Goal: Information Seeking & Learning: Compare options

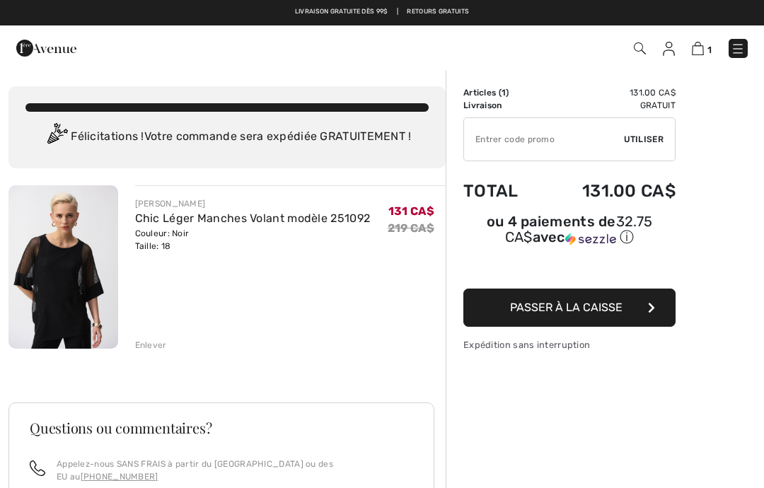
click at [152, 343] on div "Enlever" at bounding box center [151, 345] width 32 height 13
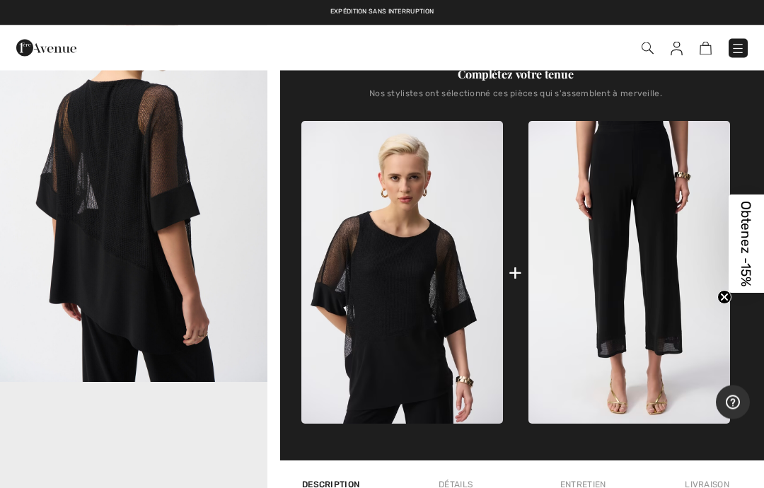
scroll to position [485, 0]
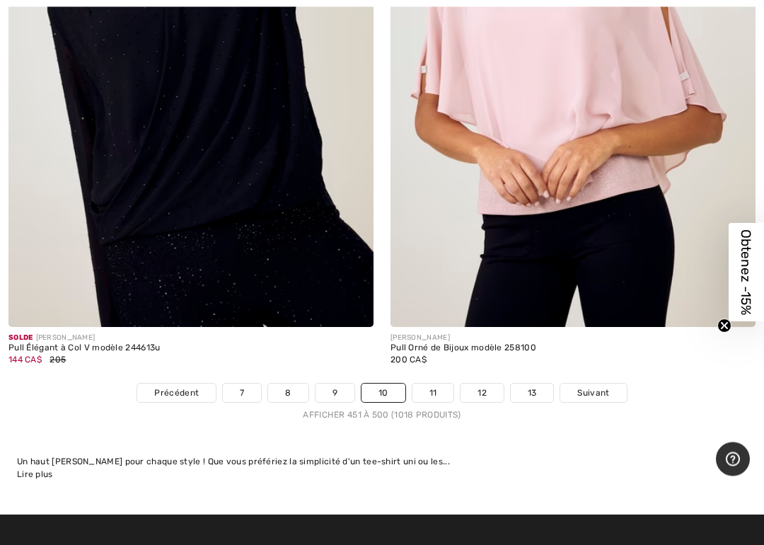
scroll to position [15702, 0]
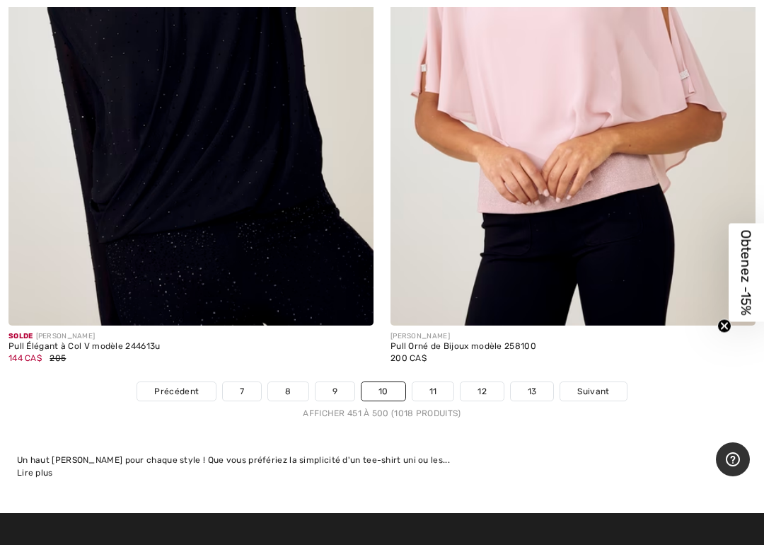
click at [436, 362] on div "FRANK LYMAN Pull Orné de Bijoux modèle 258100 200 CA$" at bounding box center [573, 353] width 365 height 56
click at [434, 382] on link "11" at bounding box center [433, 391] width 42 height 18
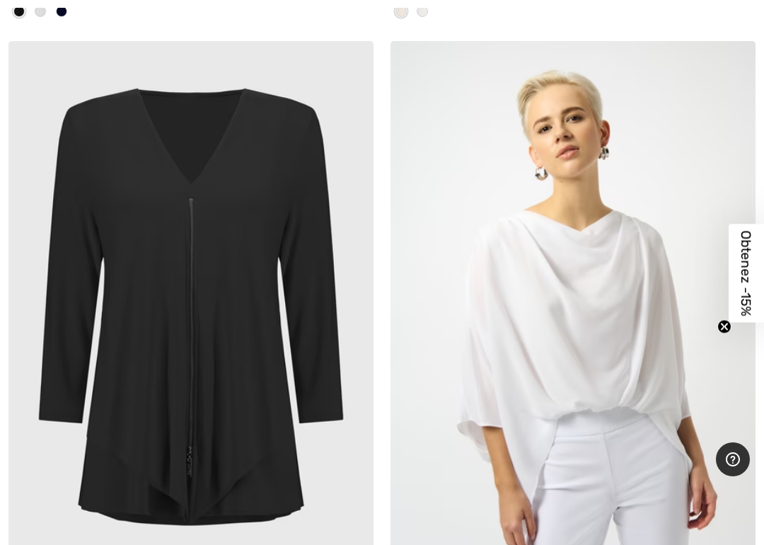
scroll to position [8476, 0]
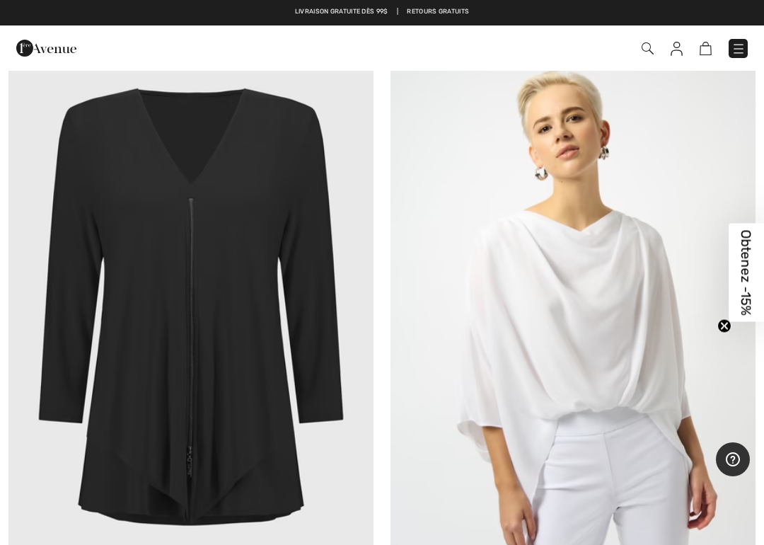
click at [289, 261] on img at bounding box center [190, 315] width 365 height 548
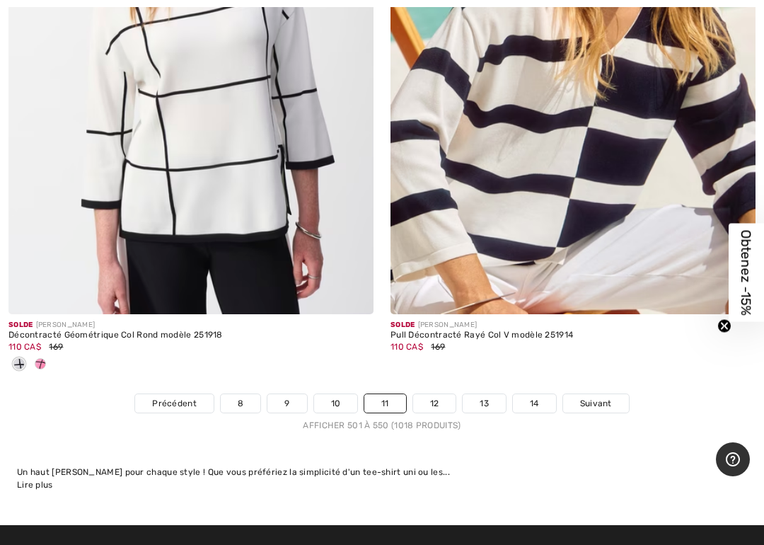
scroll to position [15909, 0]
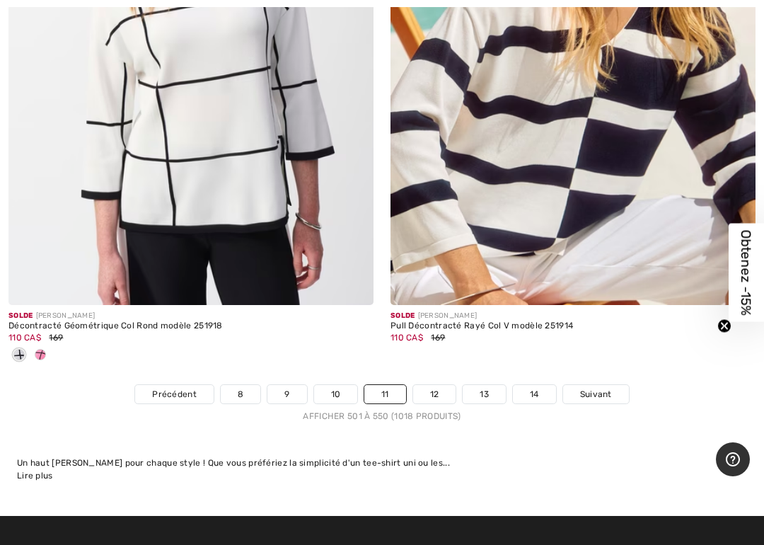
click at [431, 385] on link "12" at bounding box center [434, 394] width 43 height 18
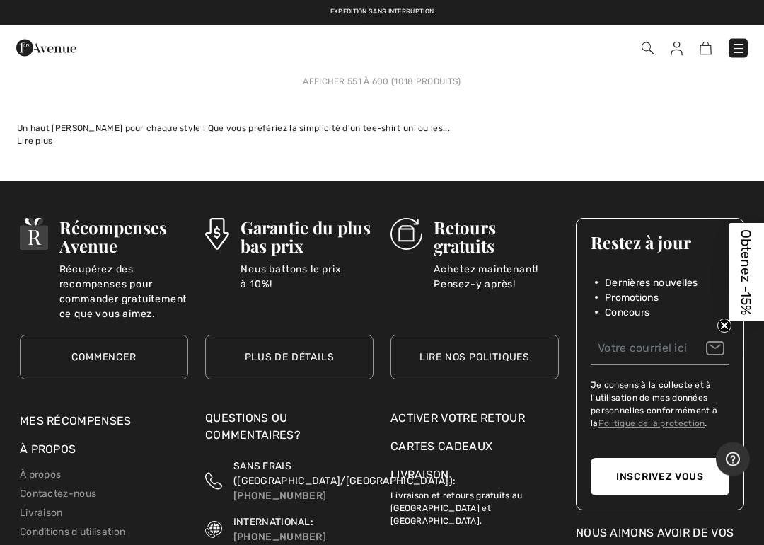
scroll to position [16108, 0]
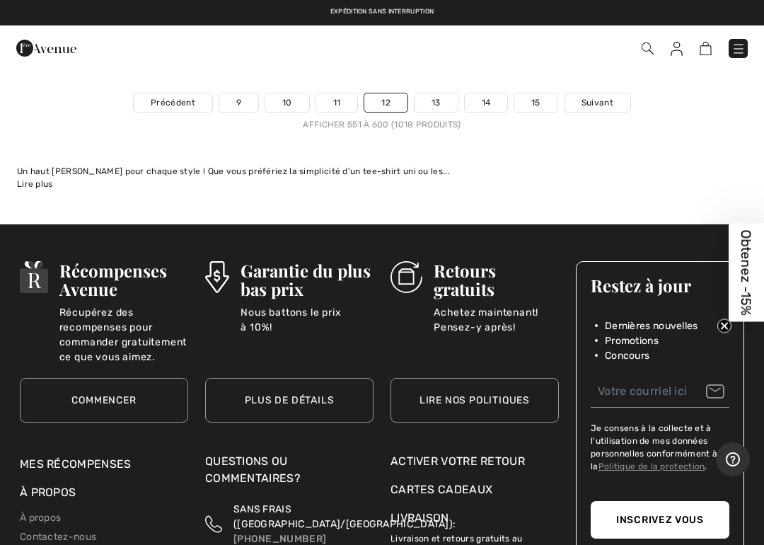
click at [436, 93] on link "13" at bounding box center [436, 102] width 43 height 18
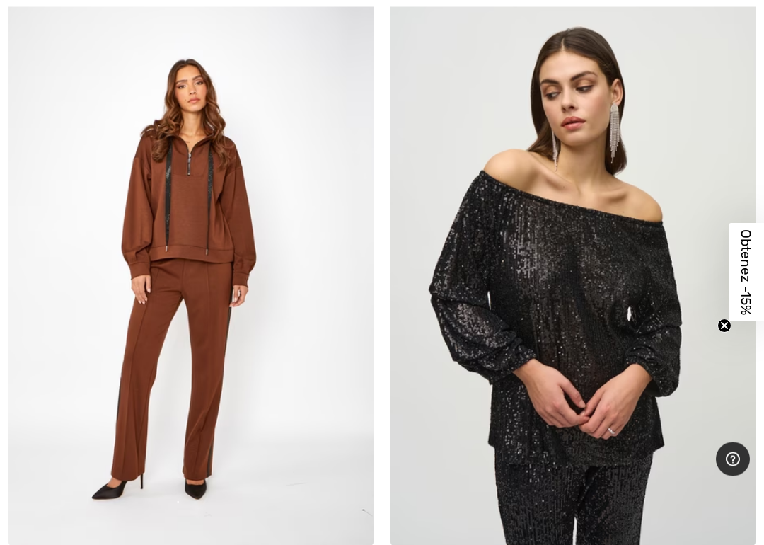
scroll to position [10306, 0]
click at [187, 228] on img at bounding box center [190, 271] width 365 height 548
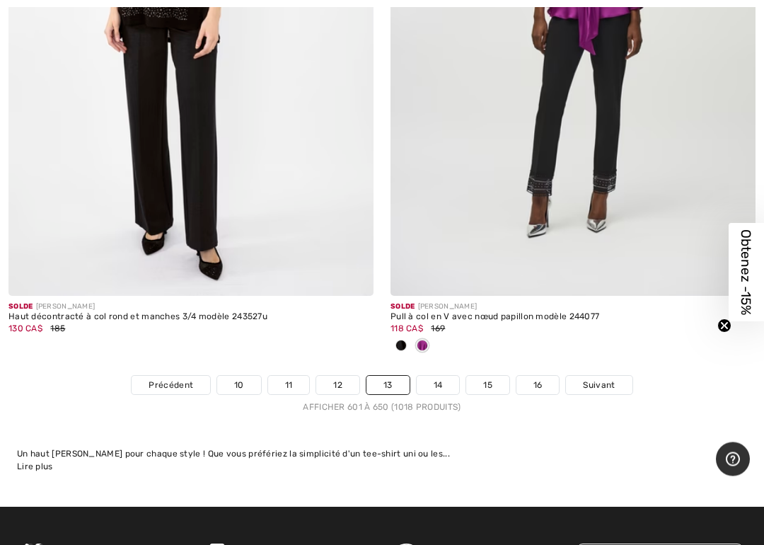
scroll to position [15755, 0]
click at [437, 376] on link "14" at bounding box center [438, 385] width 43 height 18
click at [439, 376] on link "14" at bounding box center [438, 385] width 43 height 18
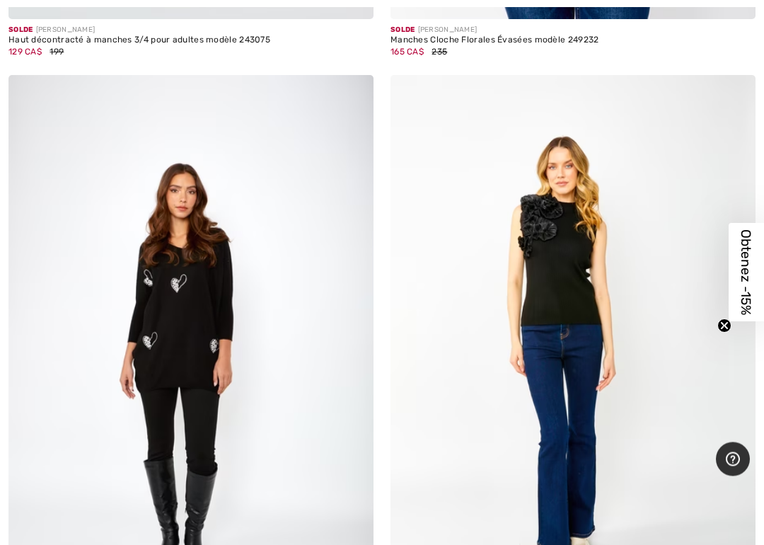
scroll to position [12223, 0]
click at [167, 311] on img at bounding box center [190, 349] width 365 height 548
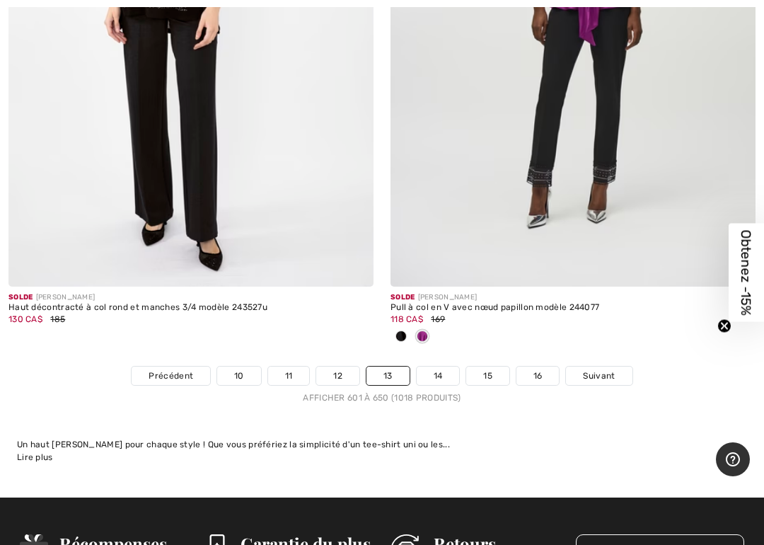
scroll to position [15801, 0]
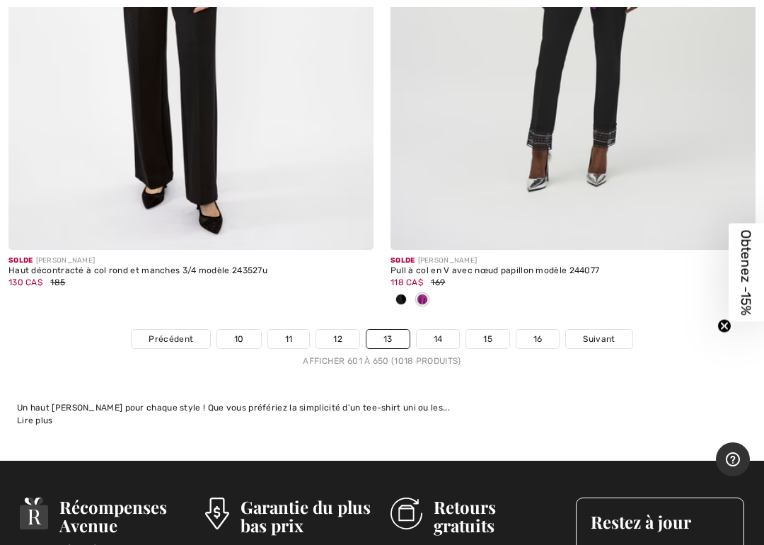
click at [438, 330] on link "14" at bounding box center [438, 339] width 43 height 18
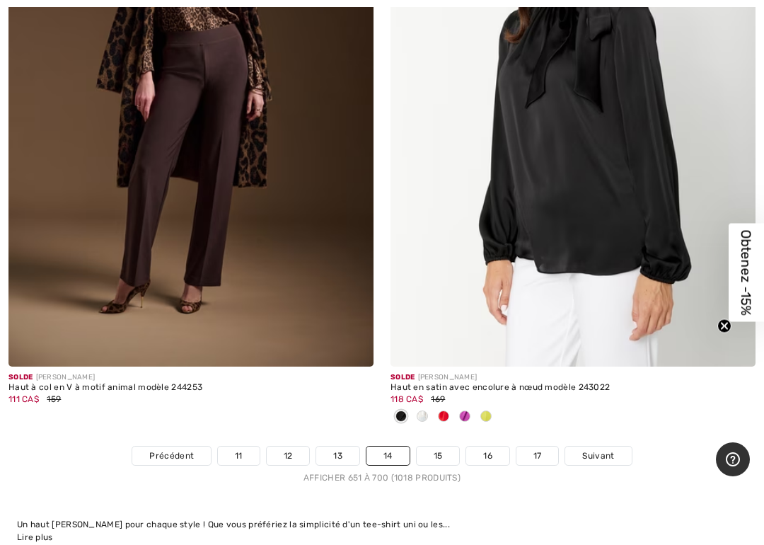
scroll to position [15661, 0]
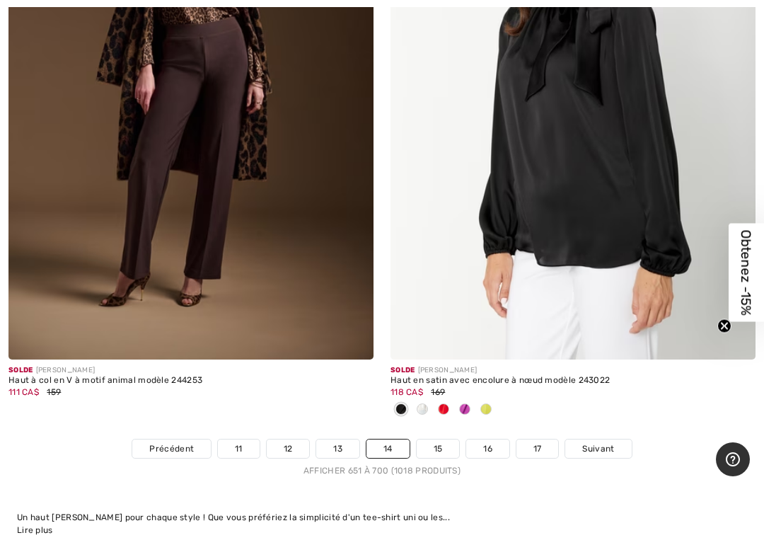
click at [433, 439] on link "15" at bounding box center [438, 448] width 43 height 18
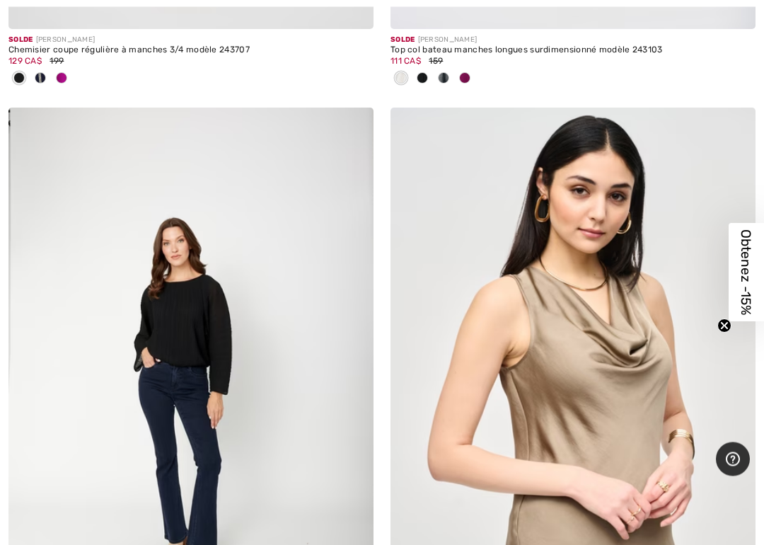
scroll to position [9499, 0]
click at [204, 307] on img at bounding box center [190, 382] width 365 height 548
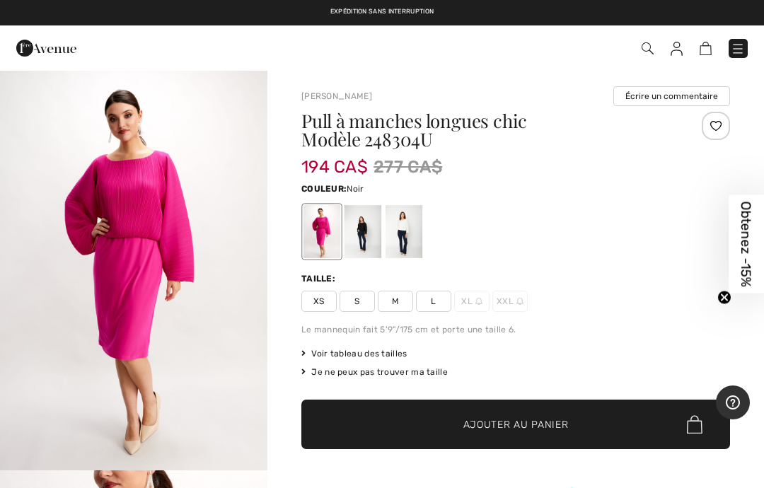
click at [361, 229] on div at bounding box center [363, 231] width 37 height 53
click at [365, 234] on div at bounding box center [363, 231] width 37 height 53
click at [365, 236] on div at bounding box center [363, 231] width 37 height 53
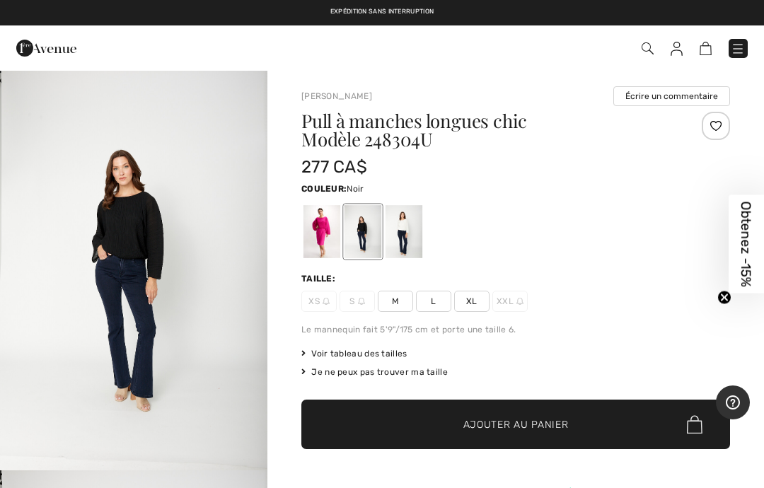
click at [369, 236] on div at bounding box center [363, 231] width 37 height 53
click at [139, 241] on img "1 / 5" at bounding box center [133, 269] width 267 height 401
click at [376, 354] on span "Voir tableau des tailles" at bounding box center [354, 353] width 106 height 13
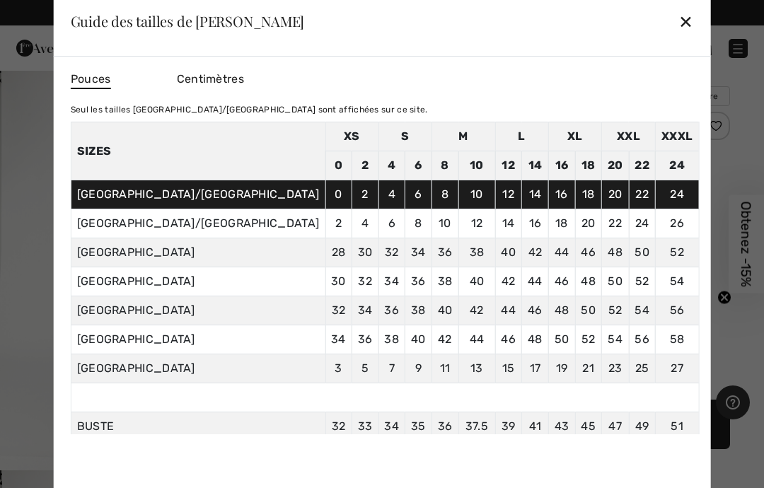
click at [601, 296] on td "50" at bounding box center [615, 281] width 28 height 29
click at [678, 20] on div "✕" at bounding box center [685, 21] width 15 height 30
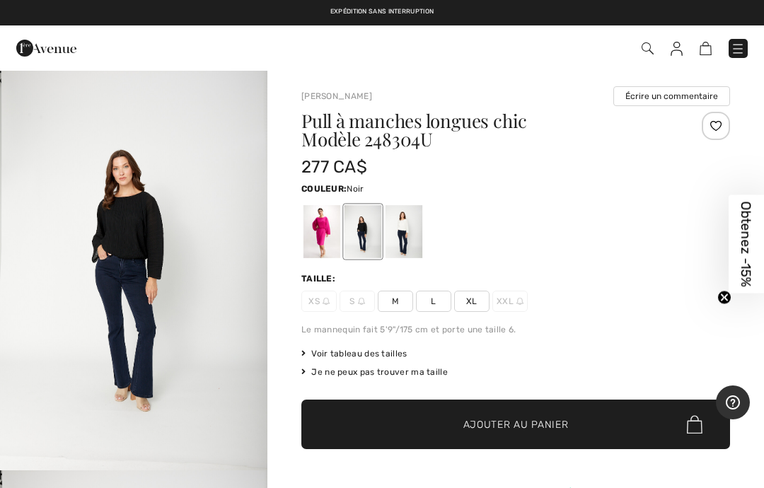
click at [325, 230] on div at bounding box center [322, 231] width 37 height 53
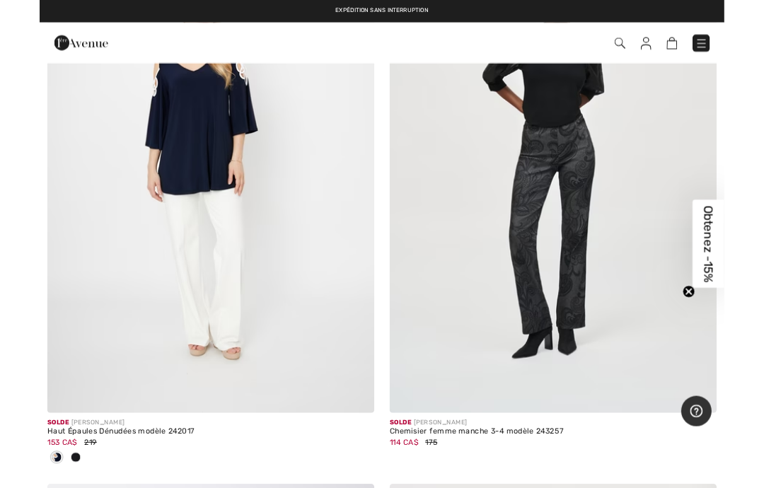
scroll to position [10269, 0]
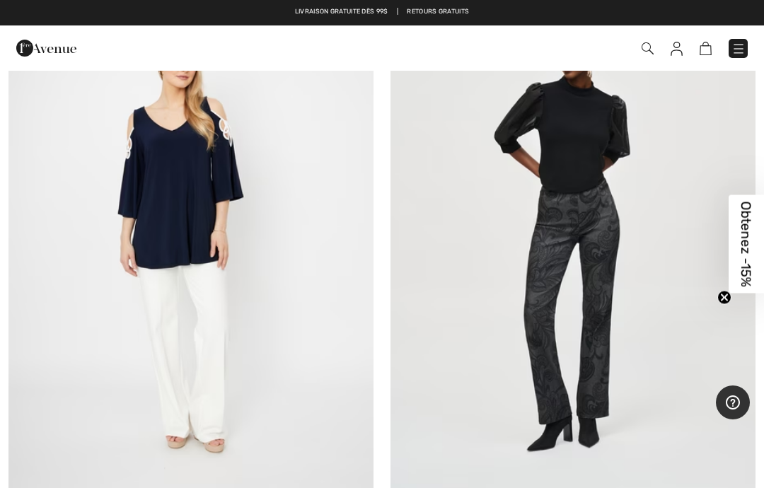
click at [562, 135] on img at bounding box center [573, 239] width 365 height 548
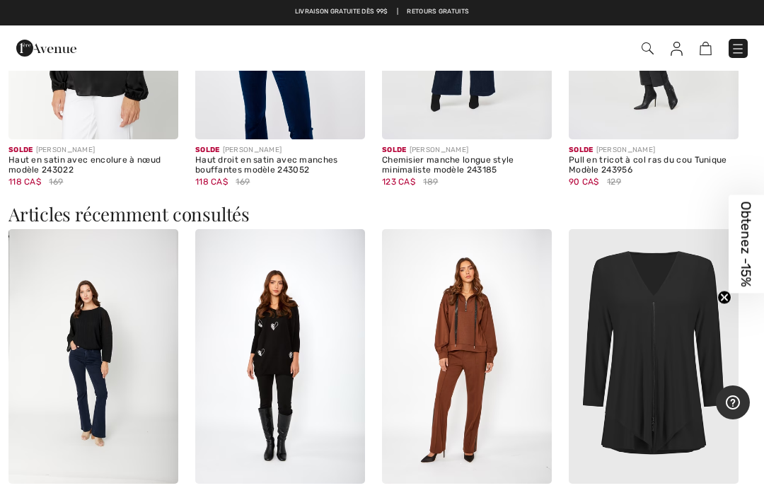
scroll to position [1450, 0]
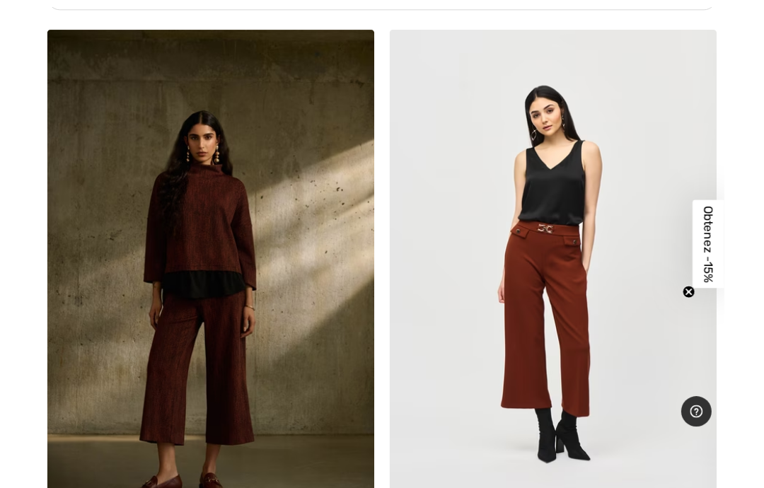
scroll to position [15477, 0]
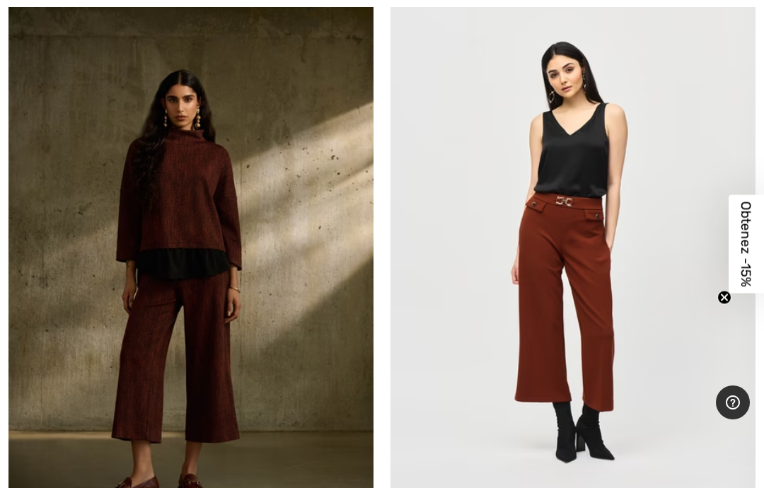
click at [195, 230] on img at bounding box center [190, 253] width 365 height 548
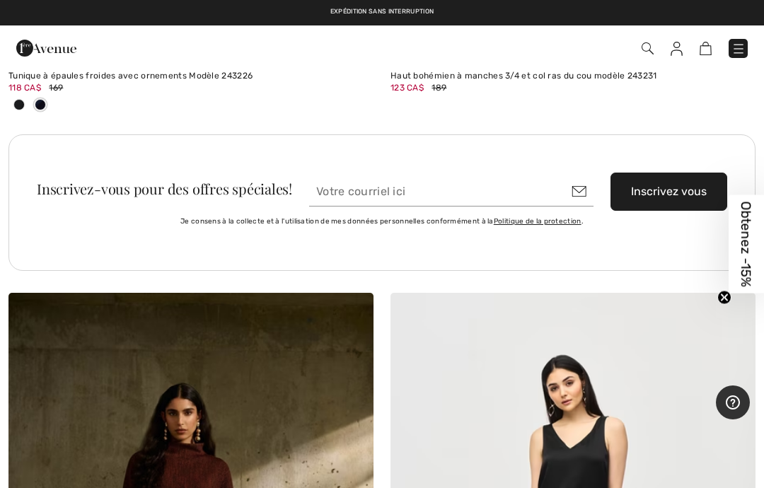
scroll to position [15143, 0]
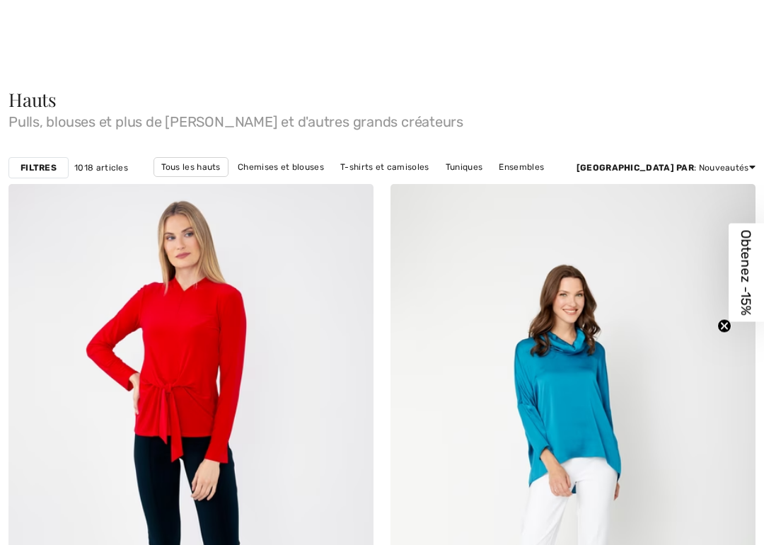
scroll to position [15740, 0]
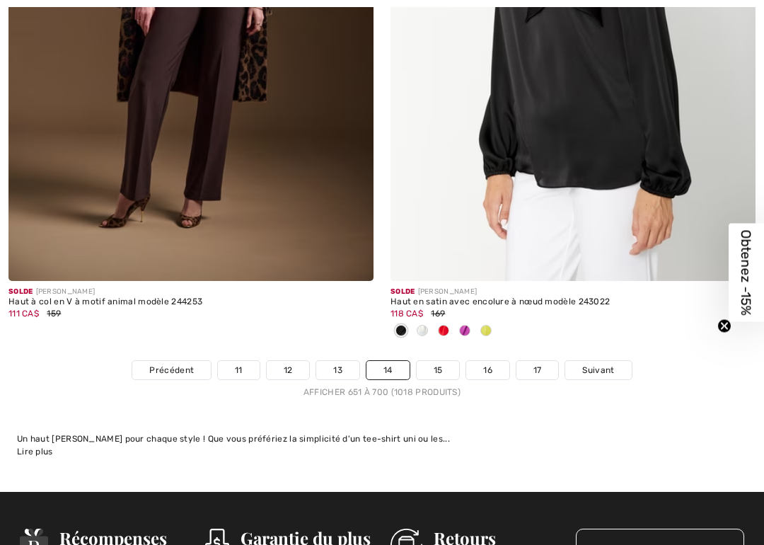
click at [444, 361] on link "15" at bounding box center [438, 370] width 43 height 18
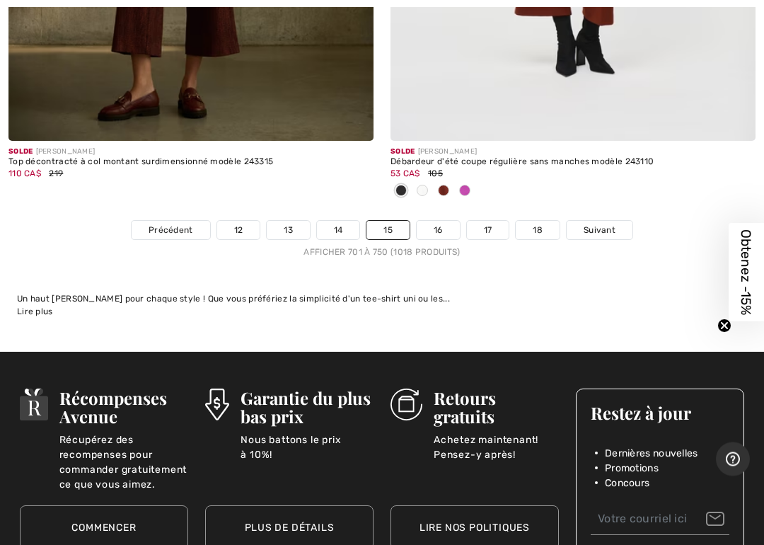
scroll to position [15863, 0]
click at [534, 224] on link "18" at bounding box center [538, 230] width 44 height 18
click at [545, 221] on link "18" at bounding box center [538, 230] width 44 height 18
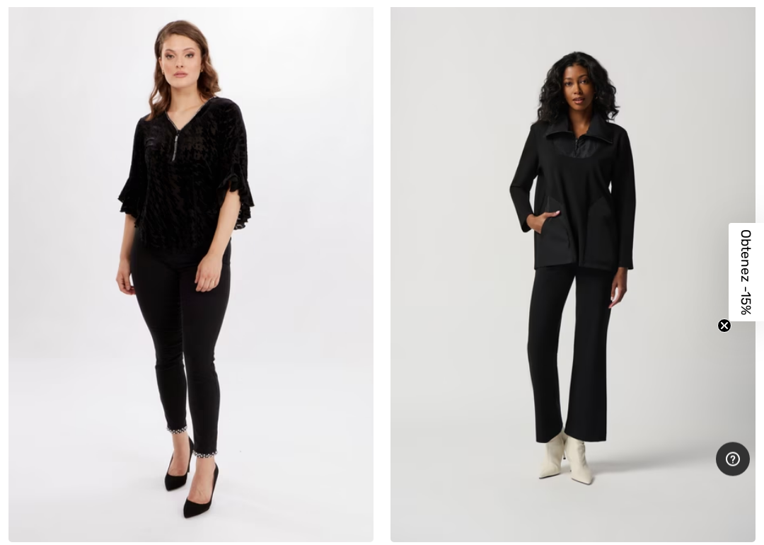
scroll to position [12334, 0]
click at [187, 163] on img at bounding box center [190, 268] width 365 height 548
click at [188, 92] on img at bounding box center [190, 268] width 365 height 548
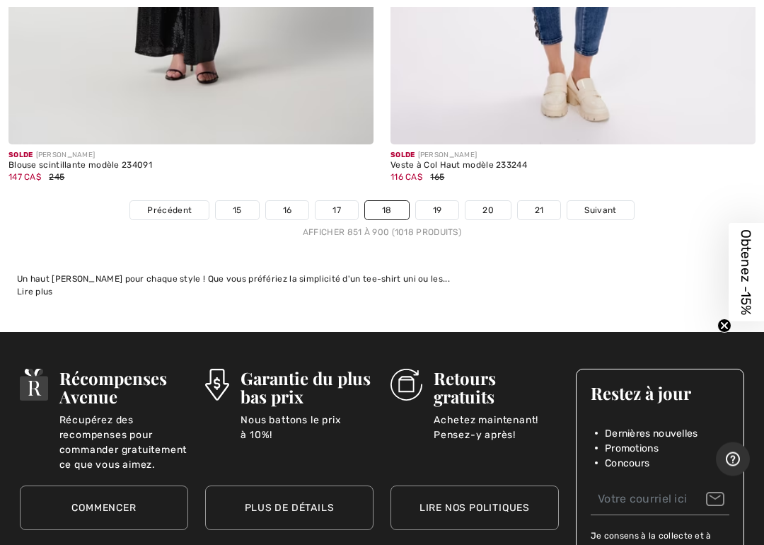
scroll to position [15953, 0]
click at [432, 201] on link "19" at bounding box center [437, 210] width 43 height 18
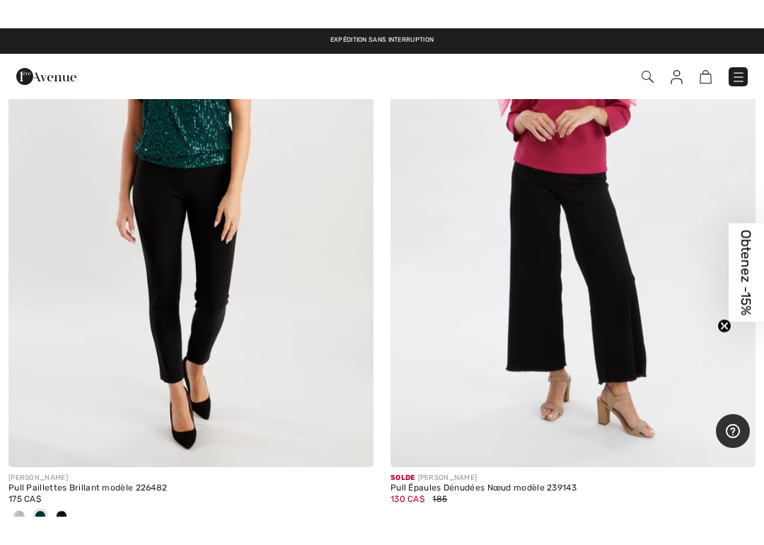
scroll to position [1467, 0]
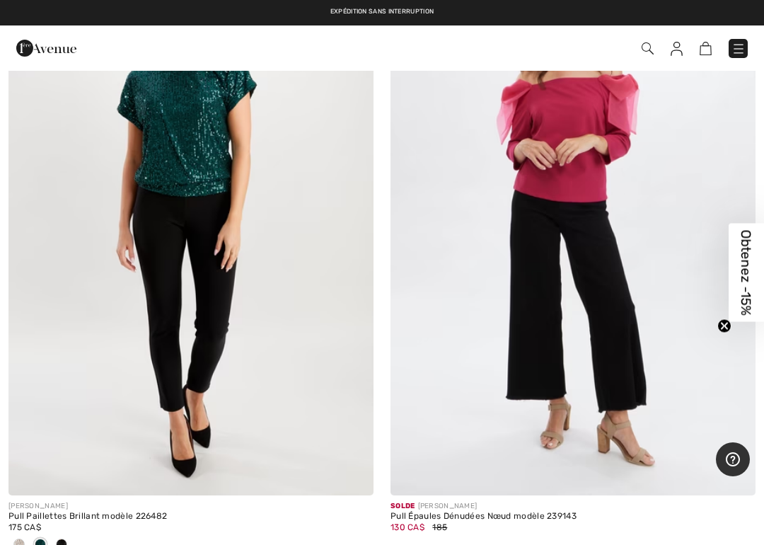
click at [352, 470] on img at bounding box center [352, 474] width 13 height 13
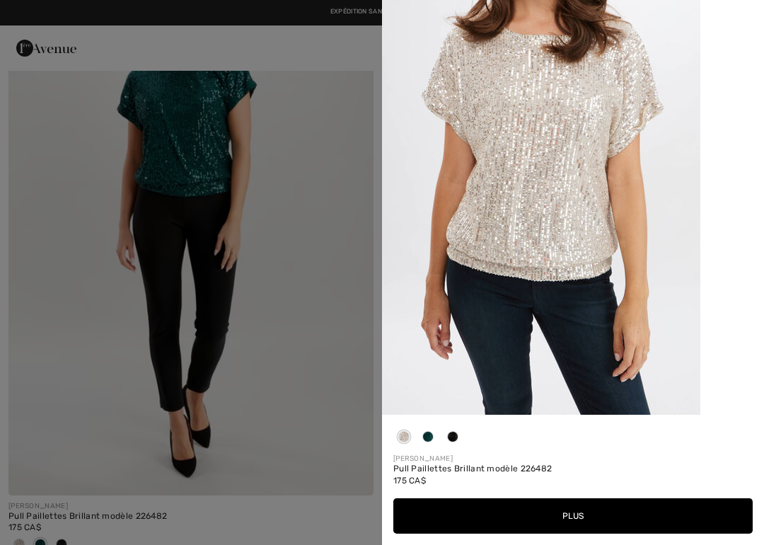
scroll to position [2651, 0]
click at [336, 337] on div at bounding box center [382, 272] width 764 height 545
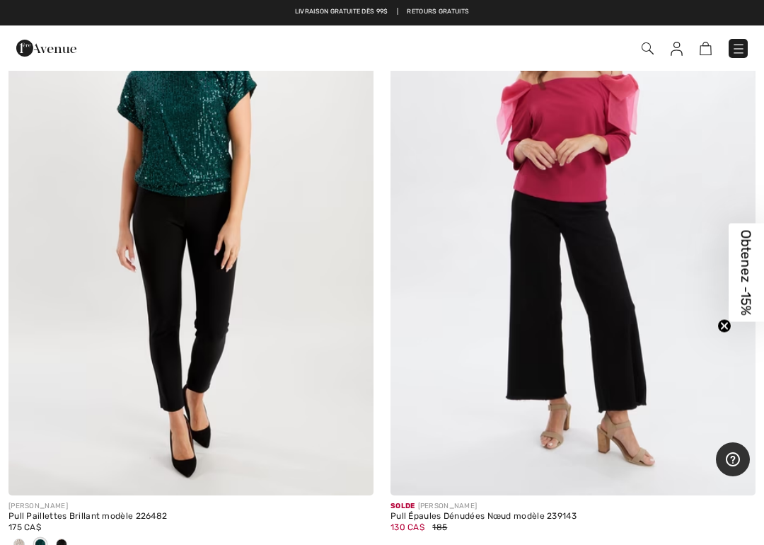
click at [190, 235] on img at bounding box center [190, 222] width 365 height 548
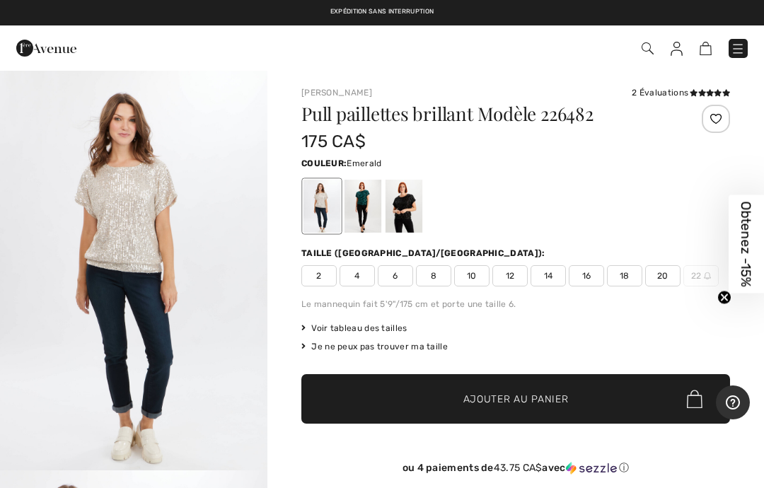
click at [360, 208] on div at bounding box center [363, 206] width 37 height 53
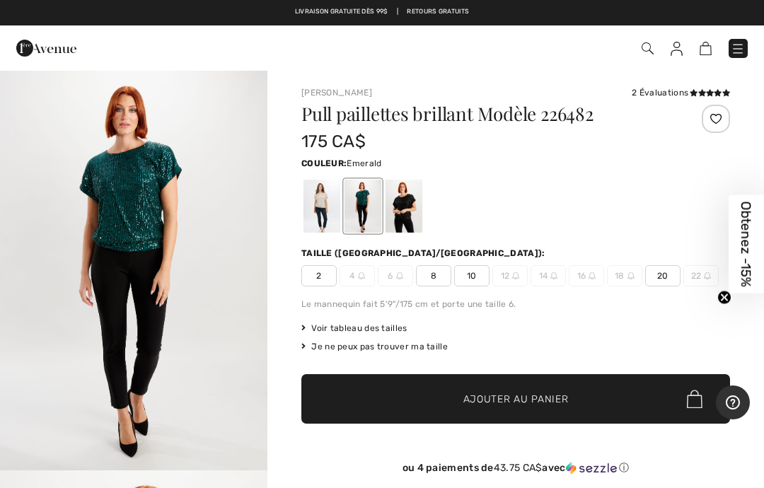
click at [399, 216] on div at bounding box center [404, 206] width 37 height 53
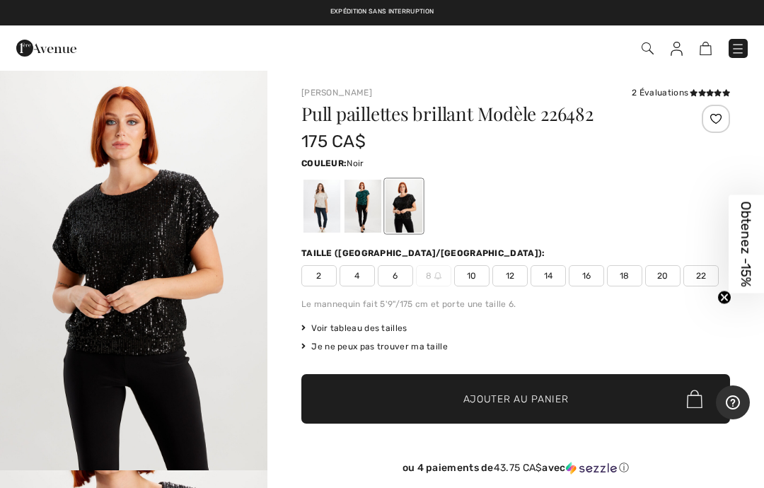
click at [632, 269] on span "18" at bounding box center [624, 275] width 35 height 21
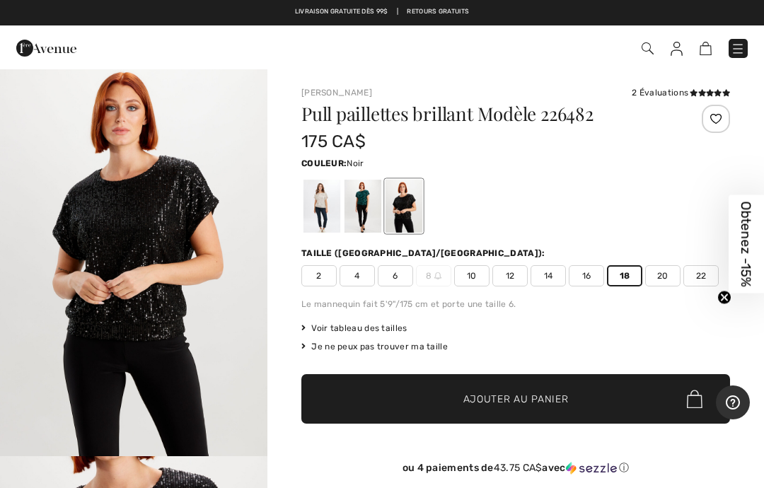
scroll to position [18, 0]
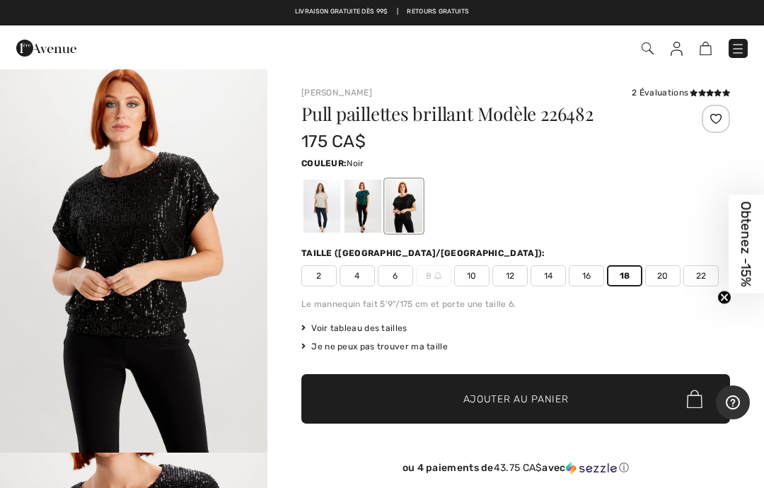
click at [141, 250] on img "1 / 4" at bounding box center [133, 252] width 267 height 401
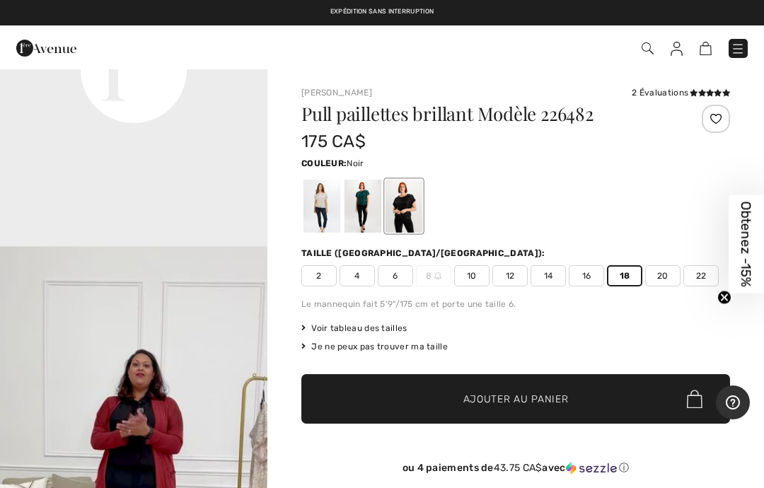
scroll to position [1003, 0]
click at [365, 205] on div at bounding box center [363, 206] width 37 height 53
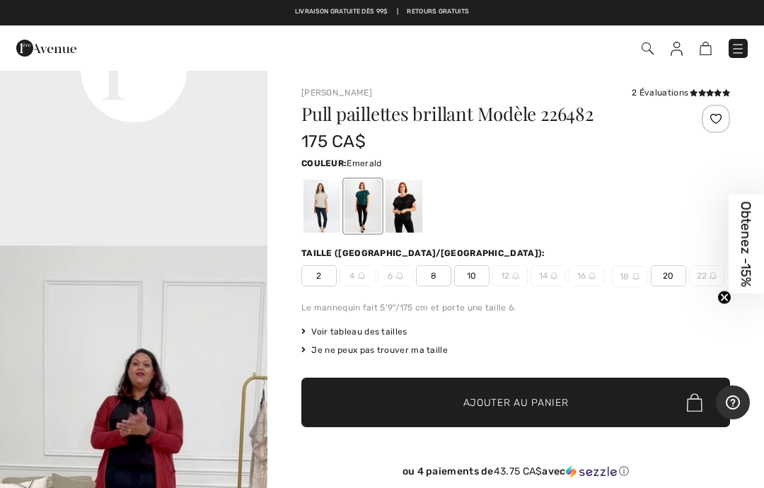
scroll to position [0, 0]
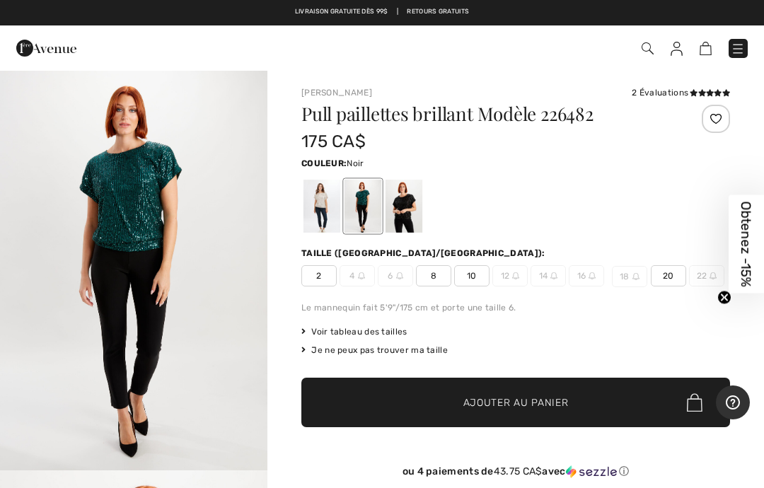
click at [395, 207] on div at bounding box center [404, 206] width 37 height 53
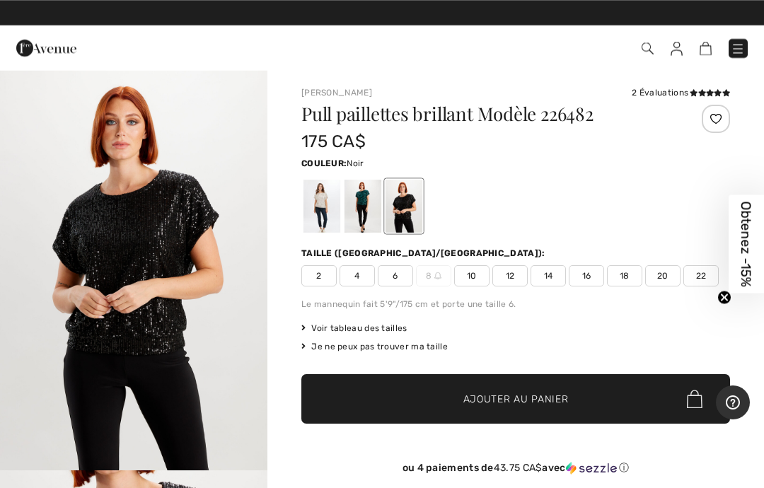
click at [313, 208] on div at bounding box center [322, 206] width 37 height 53
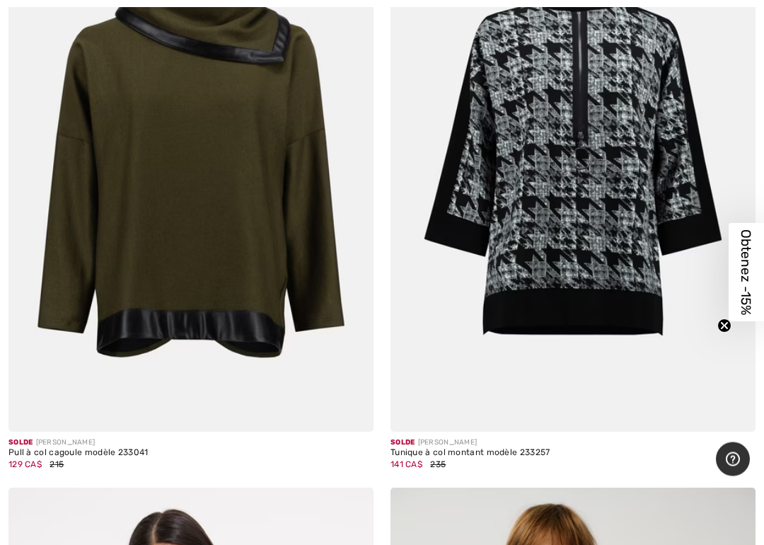
scroll to position [8030, 0]
click at [255, 216] on img at bounding box center [190, 158] width 365 height 548
click at [232, 163] on img at bounding box center [190, 158] width 365 height 548
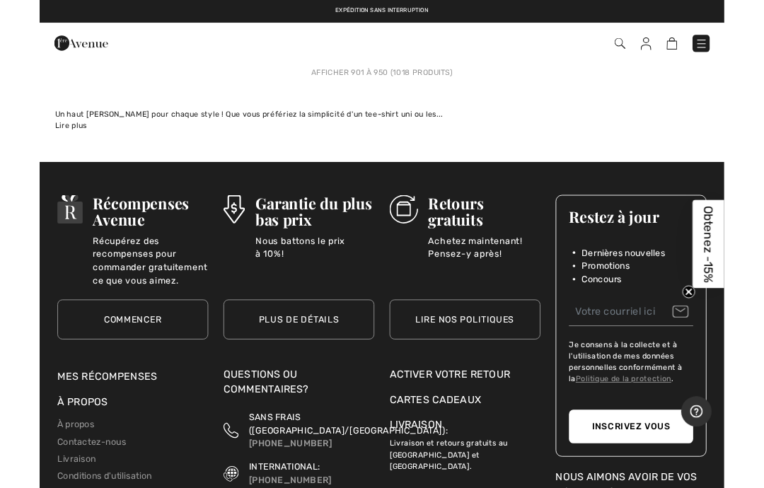
scroll to position [16089, 0]
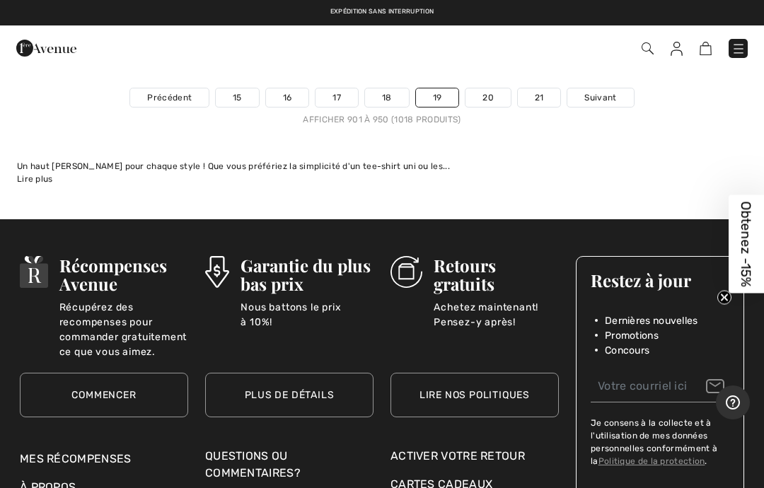
click at [482, 91] on link "20" at bounding box center [488, 97] width 45 height 18
click at [490, 88] on link "20" at bounding box center [488, 97] width 45 height 18
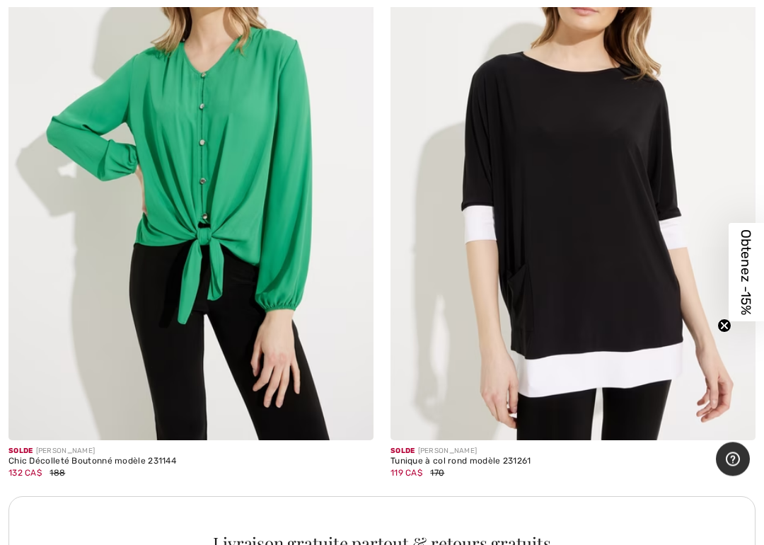
scroll to position [3378, 0]
click at [615, 236] on img at bounding box center [573, 166] width 365 height 548
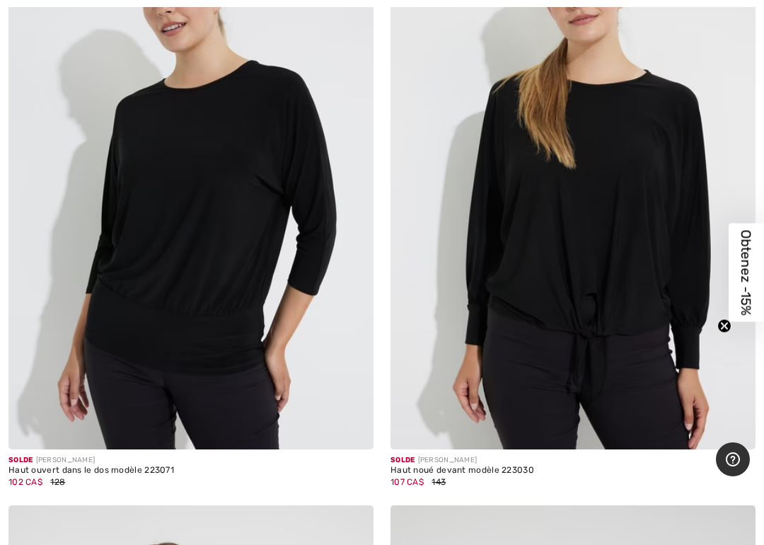
scroll to position [8524, 0]
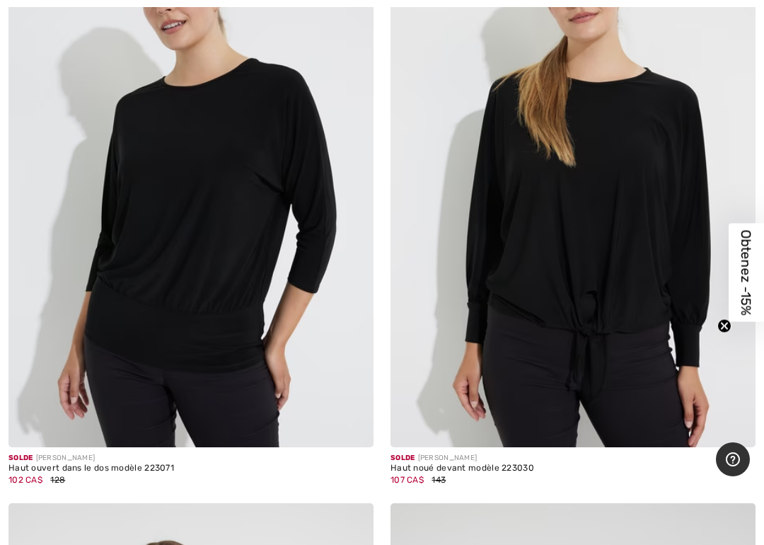
click at [635, 260] on img at bounding box center [573, 174] width 365 height 548
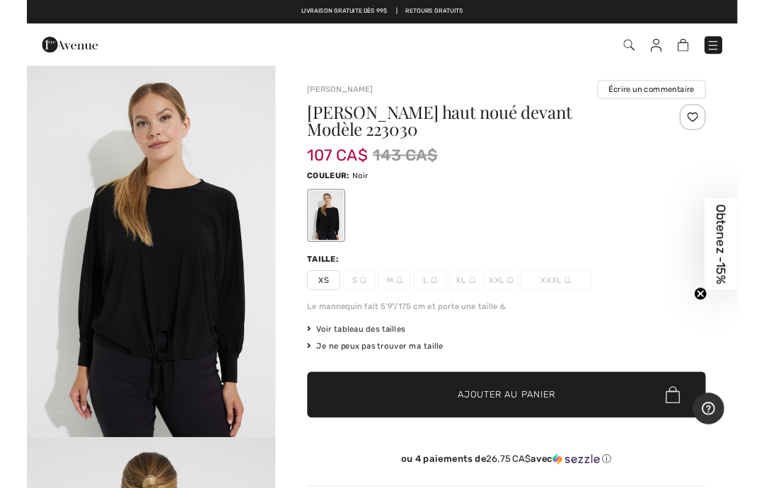
scroll to position [15, 0]
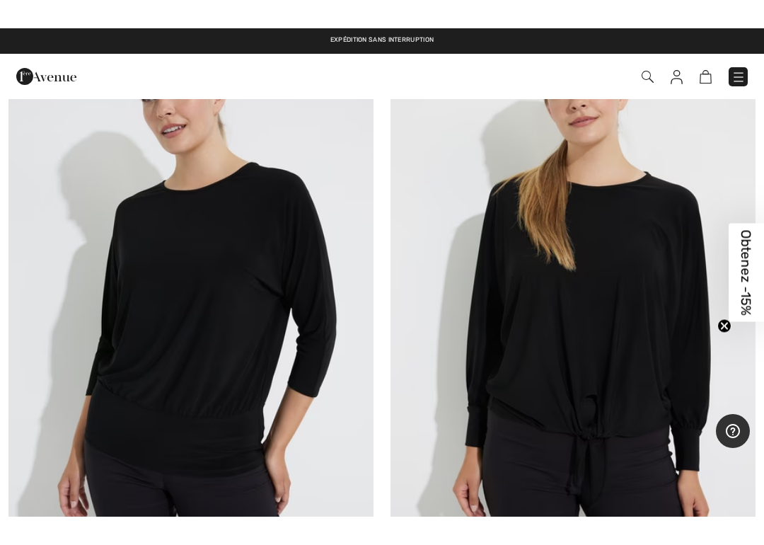
scroll to position [8395, 0]
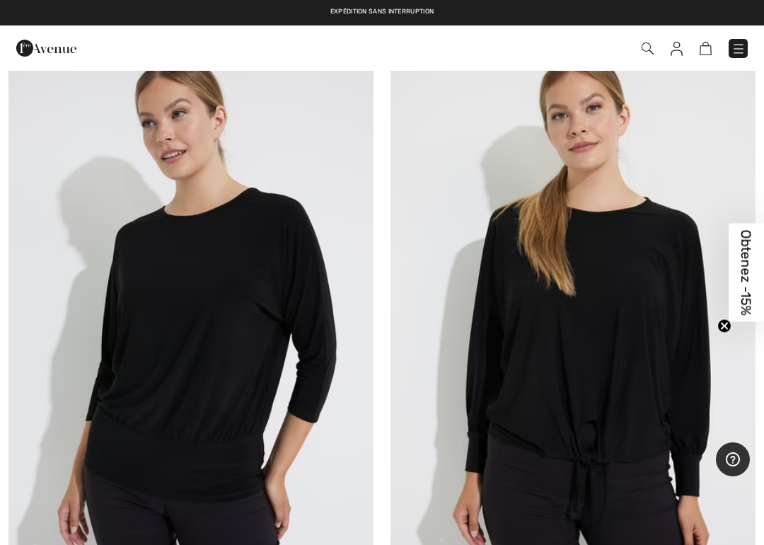
click at [225, 315] on img at bounding box center [190, 303] width 365 height 548
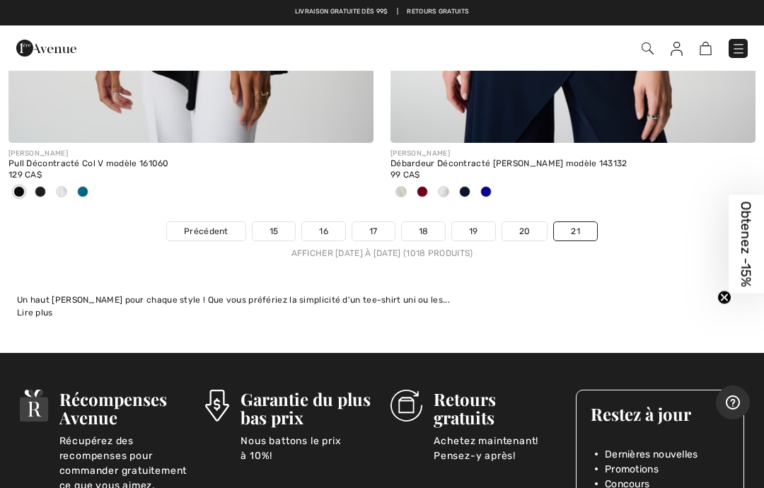
scroll to position [5632, 0]
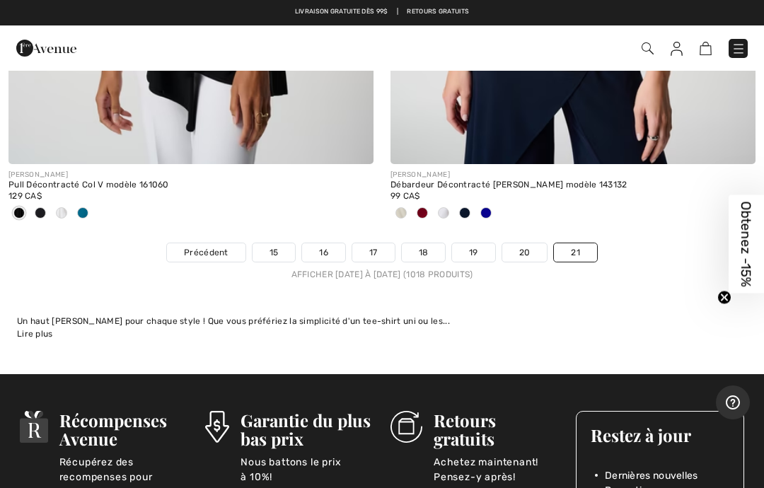
click at [571, 243] on link "21" at bounding box center [575, 252] width 43 height 18
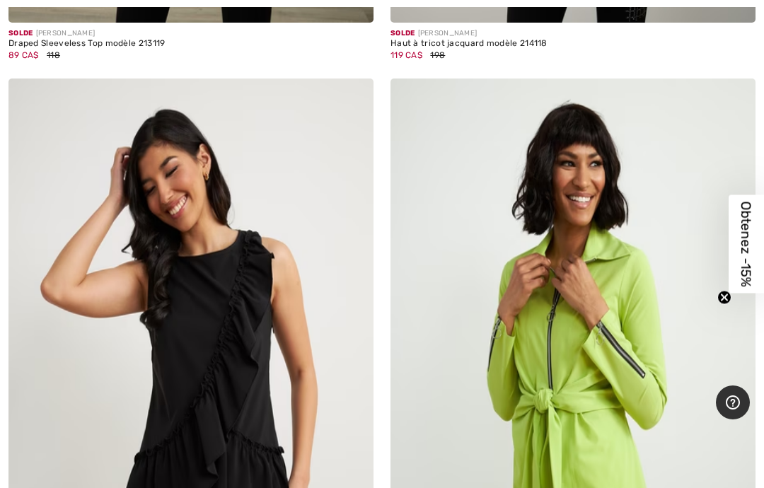
scroll to position [708, 0]
